Goal: Transaction & Acquisition: Purchase product/service

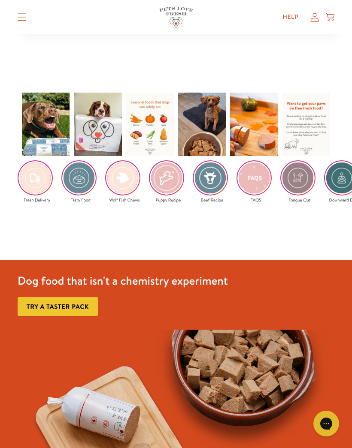
scroll to position [1597, 0]
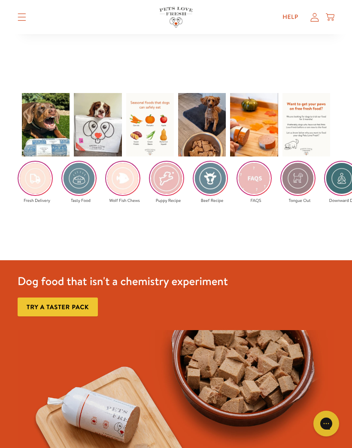
click at [55, 304] on link "Try a taster pack" at bounding box center [58, 307] width 80 height 19
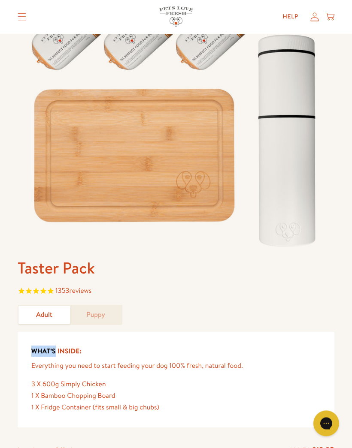
scroll to position [93, 0]
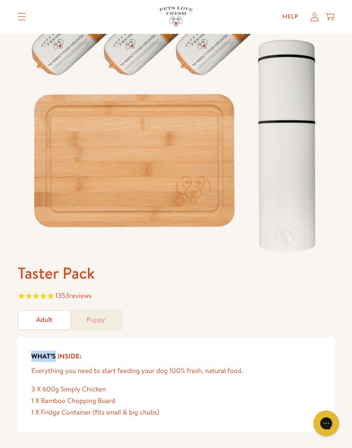
click at [300, 280] on h1 "Taster Pack" at bounding box center [176, 274] width 317 height 21
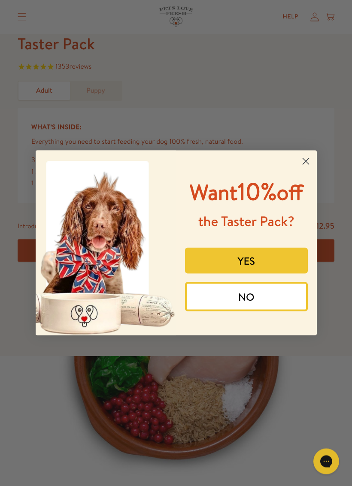
scroll to position [324, 0]
click at [246, 274] on button "YES" at bounding box center [246, 261] width 123 height 26
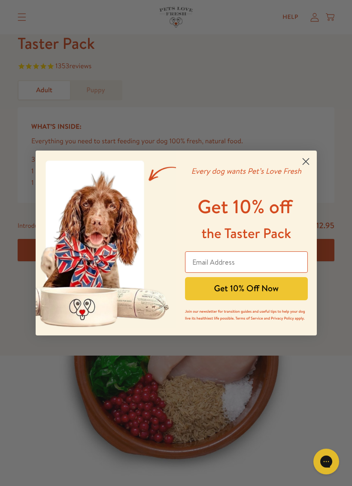
click at [203, 261] on input "Email Address" at bounding box center [246, 262] width 123 height 21
type input "samptrs67@gmail.com"
click at [255, 285] on button "Get 10% Off Now" at bounding box center [246, 288] width 123 height 23
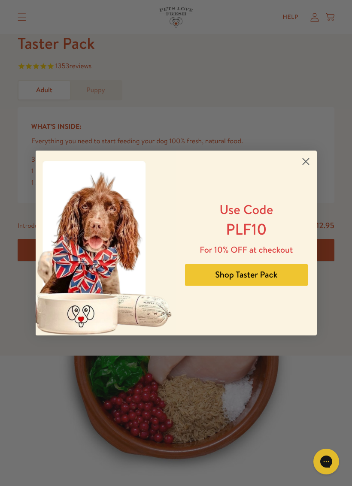
click at [277, 276] on button "Shop Taster Pack" at bounding box center [246, 274] width 123 height 21
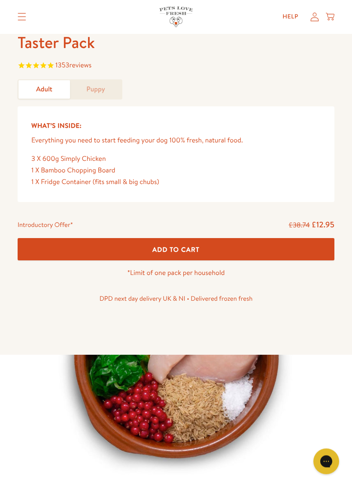
scroll to position [325, 0]
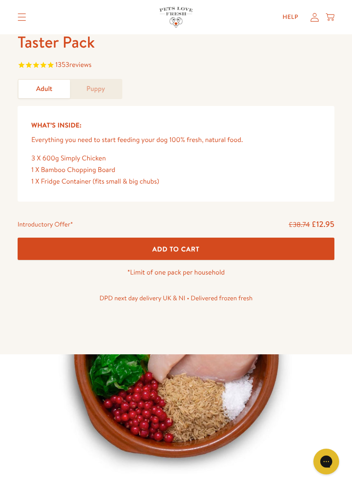
click at [179, 249] on span "Add To Cart" at bounding box center [175, 249] width 47 height 9
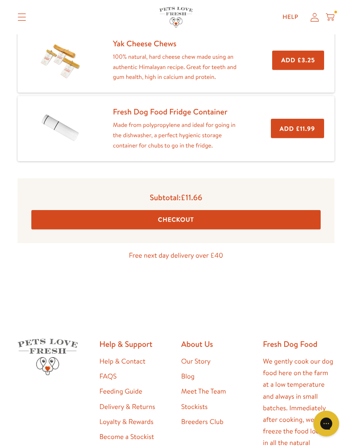
scroll to position [242, 0]
click at [238, 217] on button "Checkout" at bounding box center [175, 220] width 289 height 19
